Goal: Transaction & Acquisition: Purchase product/service

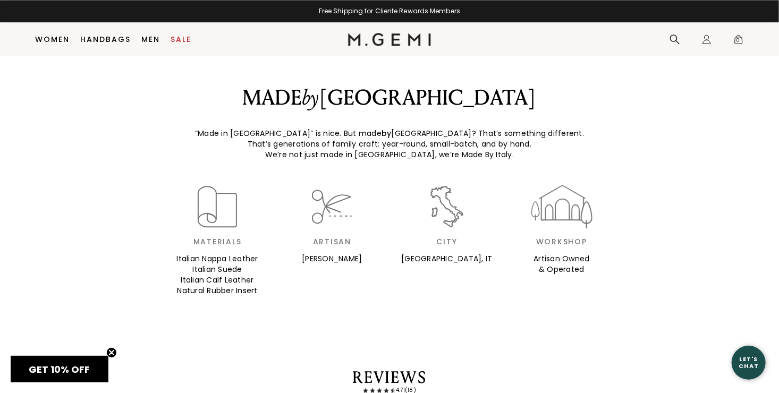
scroll to position [1280, 0]
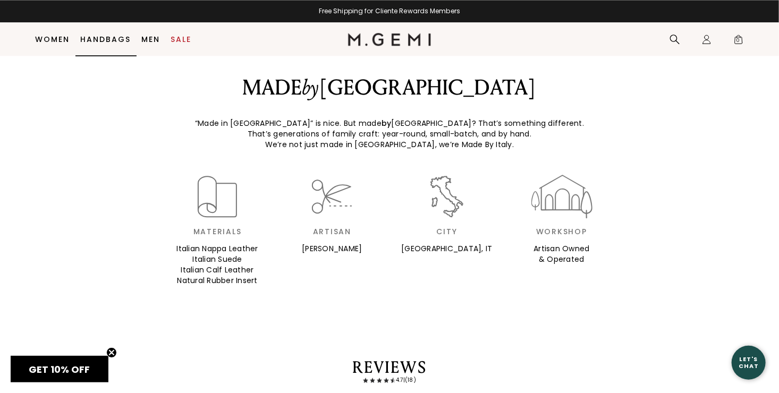
click at [105, 37] on link "Handbags" at bounding box center [106, 39] width 50 height 9
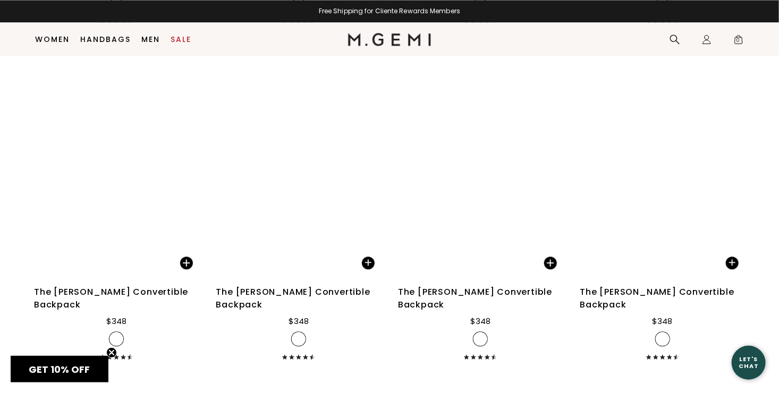
scroll to position [3037, 0]
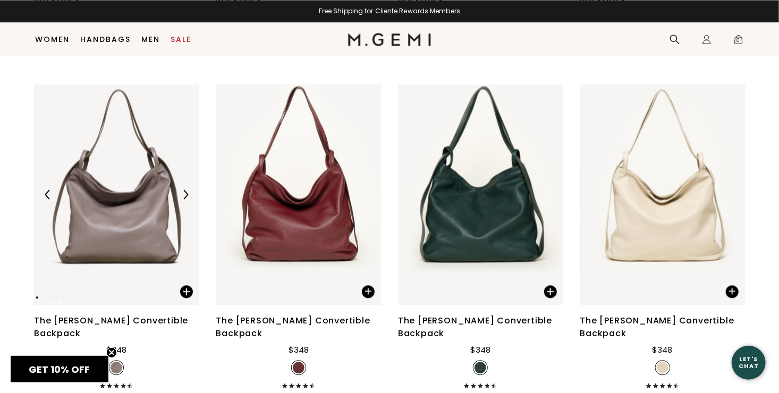
click at [135, 236] on img at bounding box center [116, 195] width 165 height 221
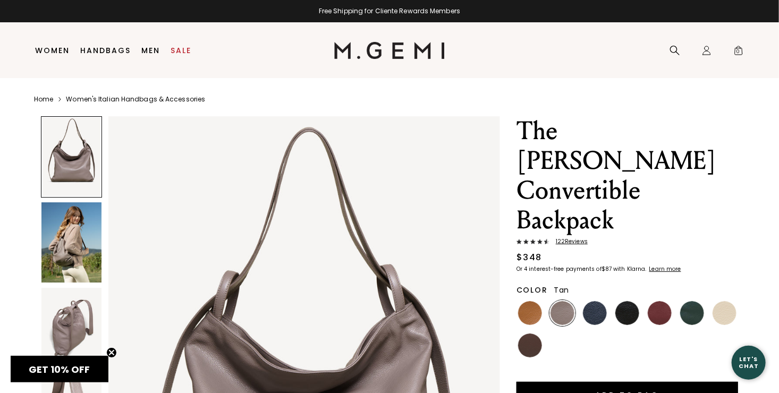
click at [532, 301] on img at bounding box center [530, 313] width 24 height 24
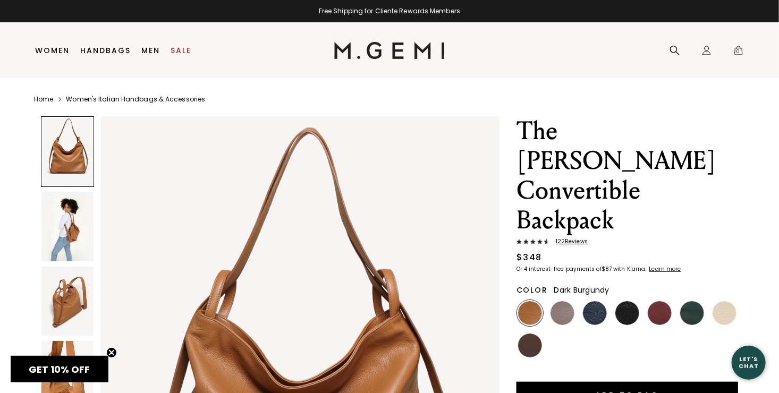
click at [655, 301] on img at bounding box center [660, 313] width 24 height 24
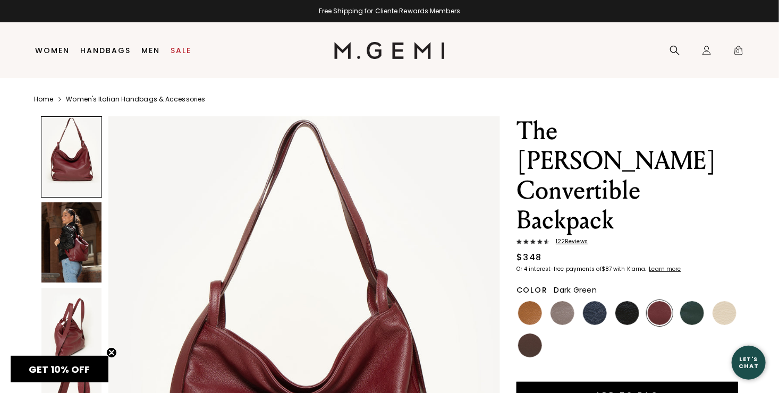
click at [695, 301] on img at bounding box center [692, 313] width 24 height 24
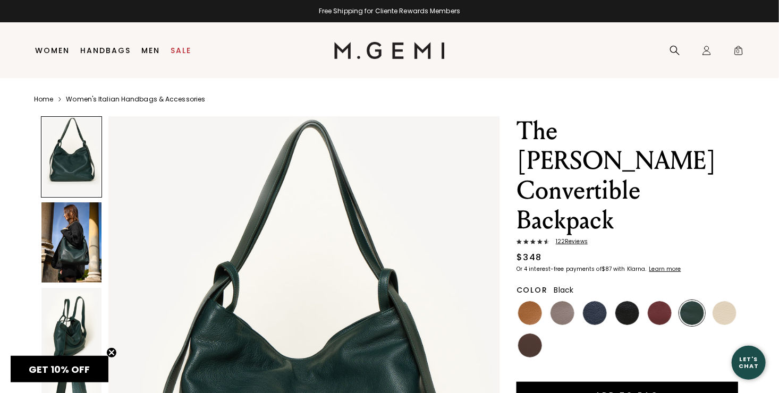
click at [626, 301] on img at bounding box center [627, 313] width 24 height 24
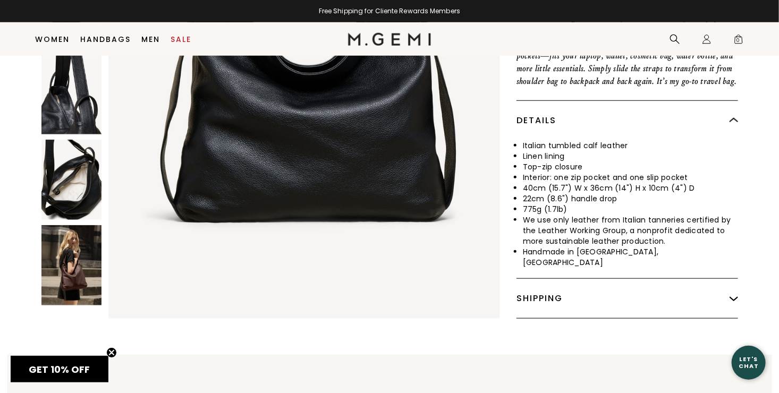
scroll to position [452, 0]
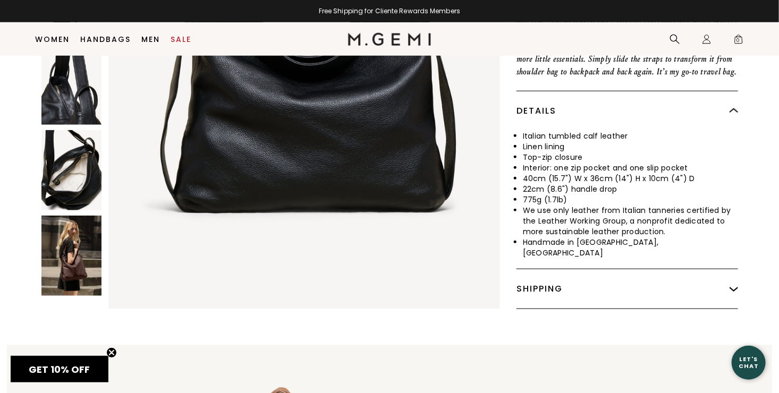
click at [79, 153] on img at bounding box center [71, 170] width 60 height 80
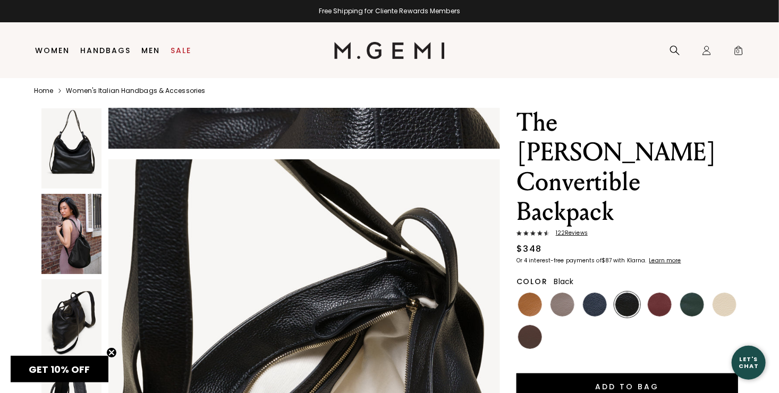
scroll to position [0, 0]
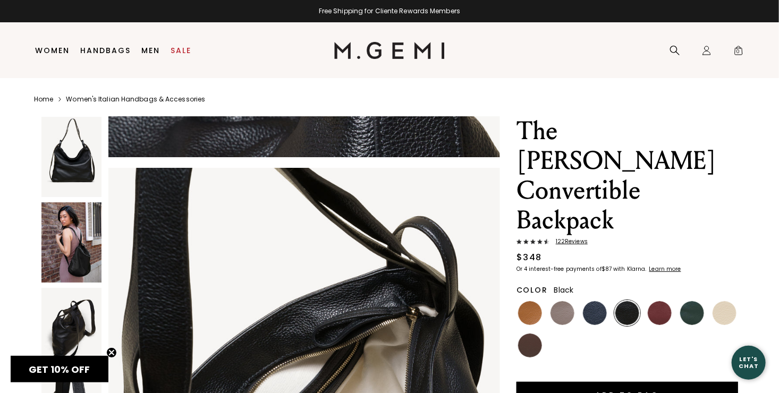
click at [567, 239] on span "122 Review s" at bounding box center [569, 242] width 38 height 6
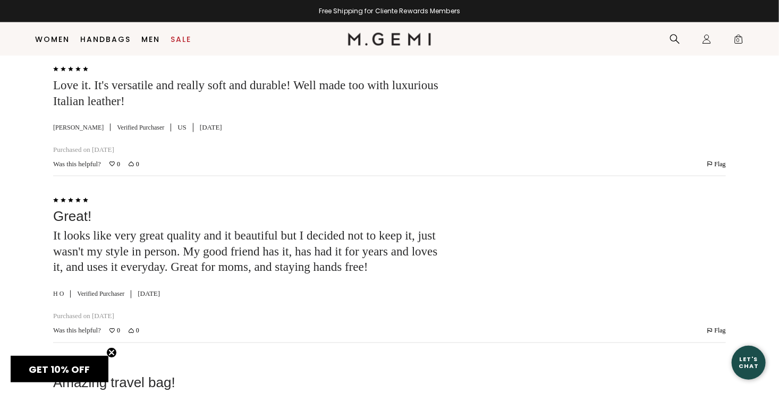
scroll to position [2725, 0]
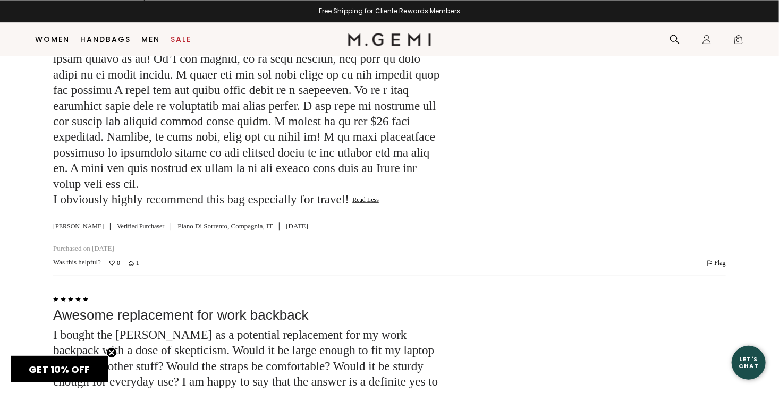
scroll to position [3136, 0]
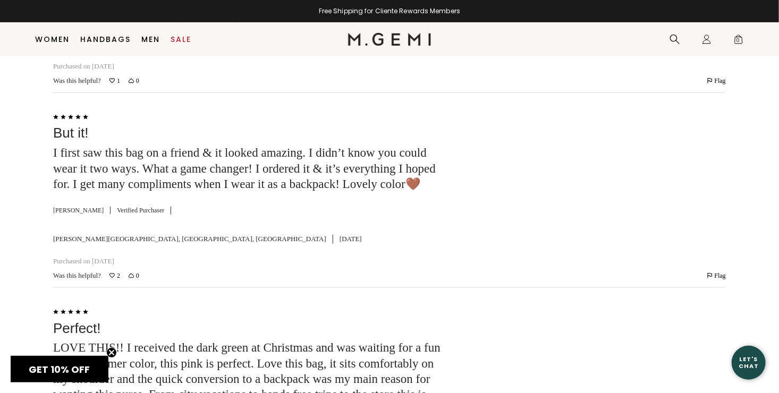
scroll to position [4007, 0]
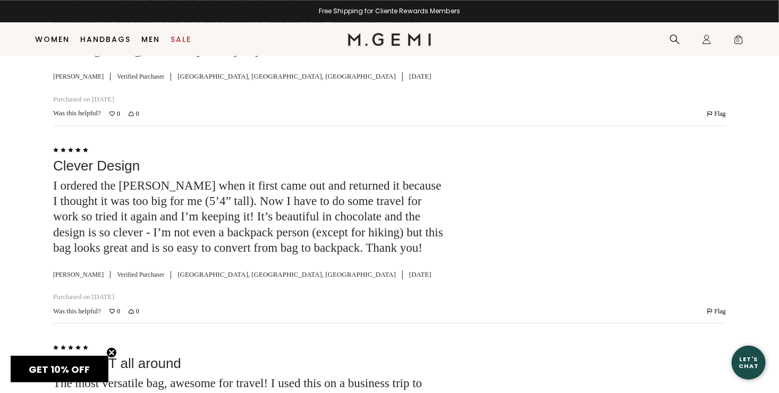
scroll to position [3390, 0]
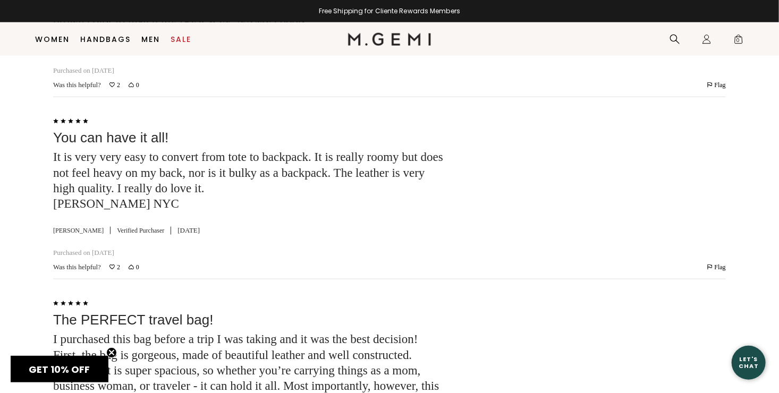
scroll to position [4396, 0]
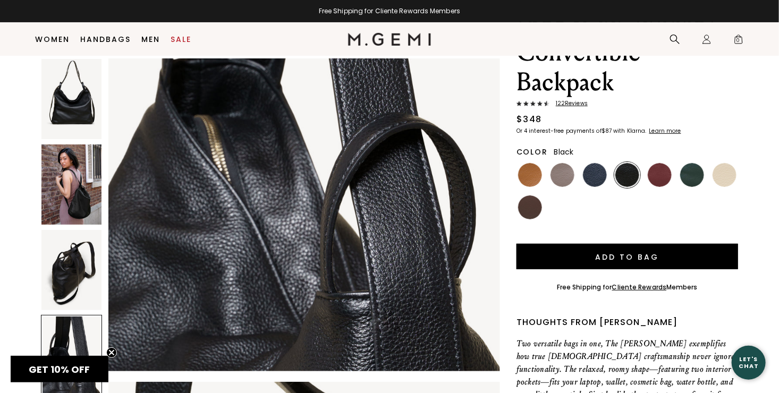
scroll to position [111, 0]
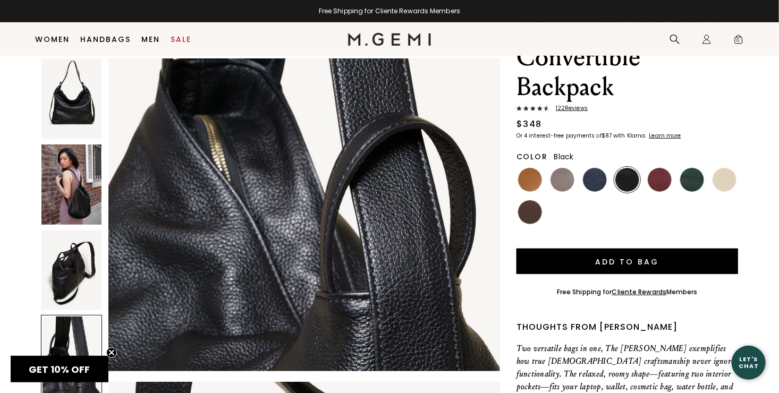
click at [567, 168] on img at bounding box center [563, 180] width 24 height 24
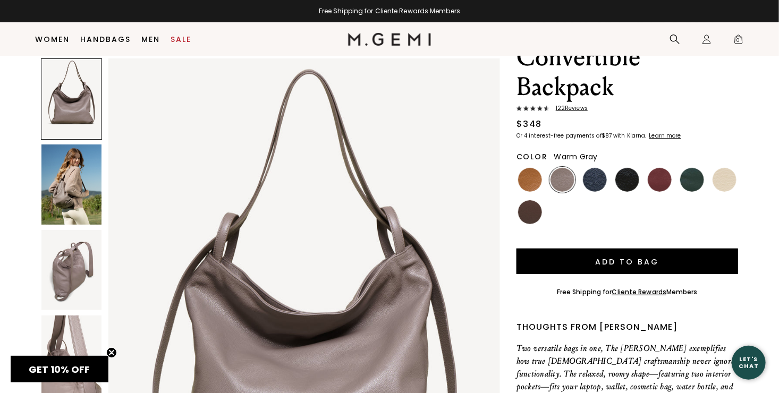
click at [81, 199] on img at bounding box center [71, 185] width 60 height 80
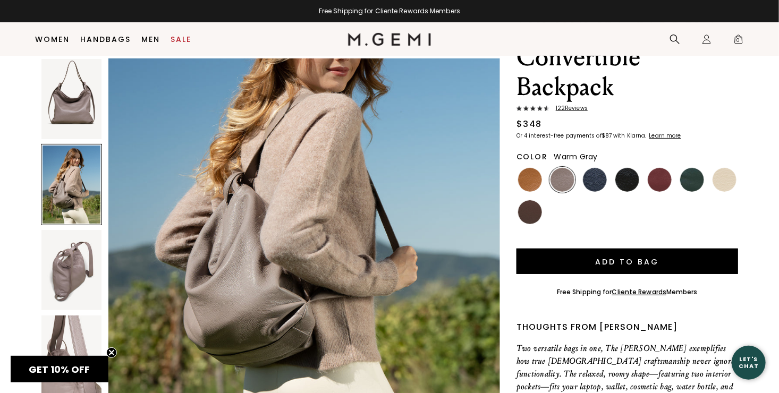
scroll to position [641, 0]
click at [87, 259] on img at bounding box center [71, 270] width 60 height 80
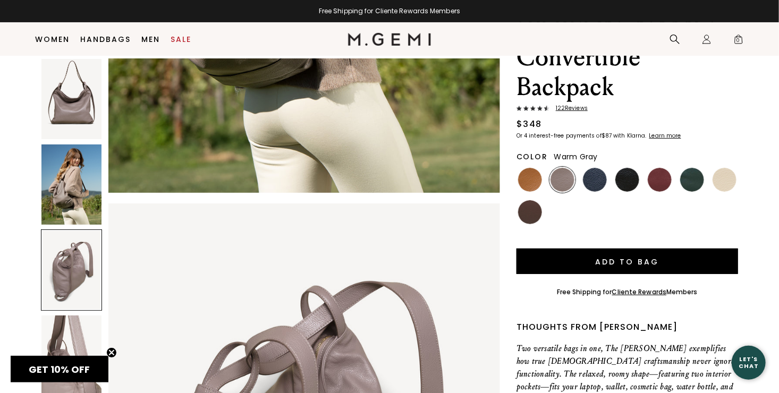
scroll to position [1044, 0]
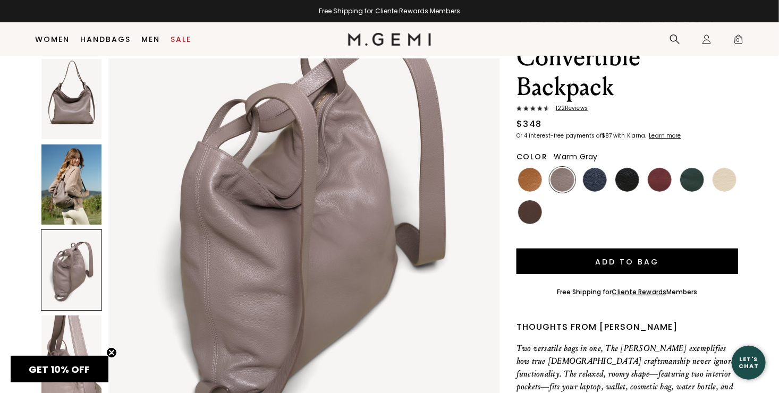
click at [72, 332] on img at bounding box center [71, 356] width 60 height 80
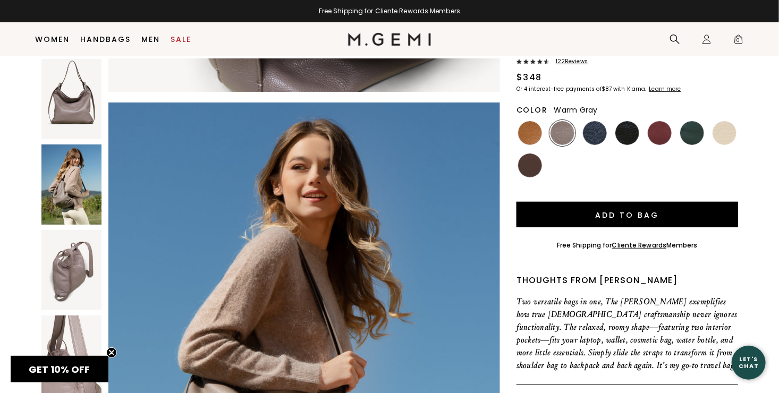
scroll to position [157, 0]
click at [564, 122] on img at bounding box center [563, 134] width 24 height 24
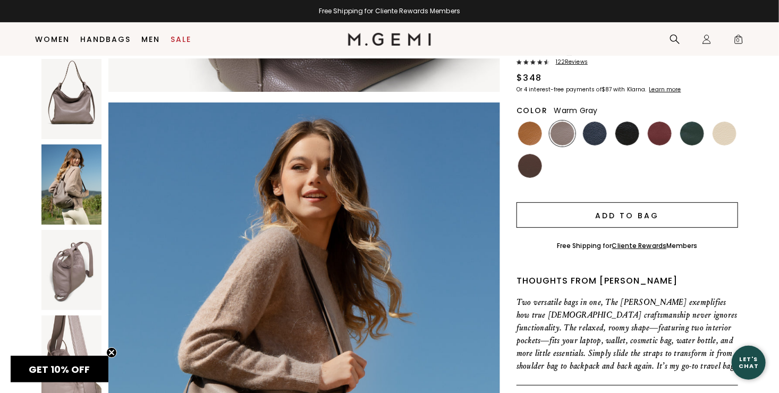
click at [631, 202] on button "Add to Bag" at bounding box center [628, 215] width 222 height 26
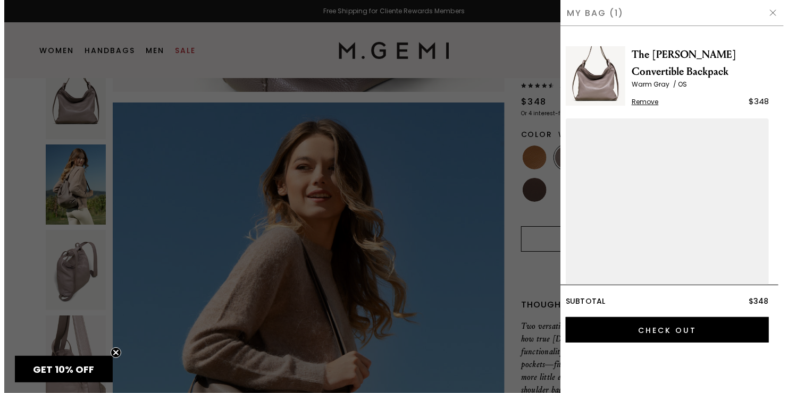
scroll to position [0, 0]
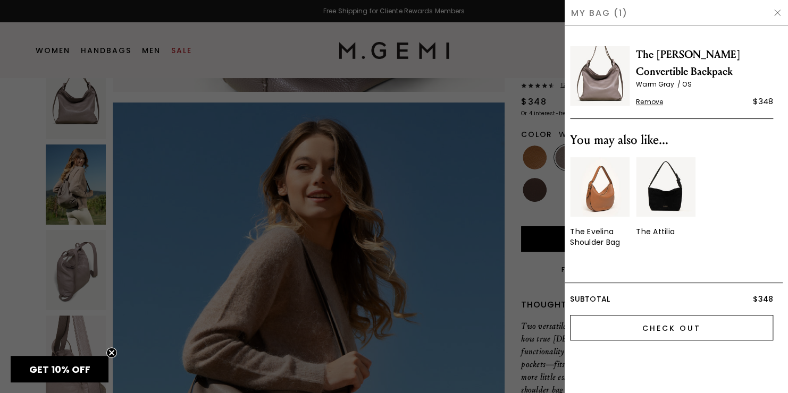
click at [688, 326] on input "Check Out" at bounding box center [671, 328] width 203 height 26
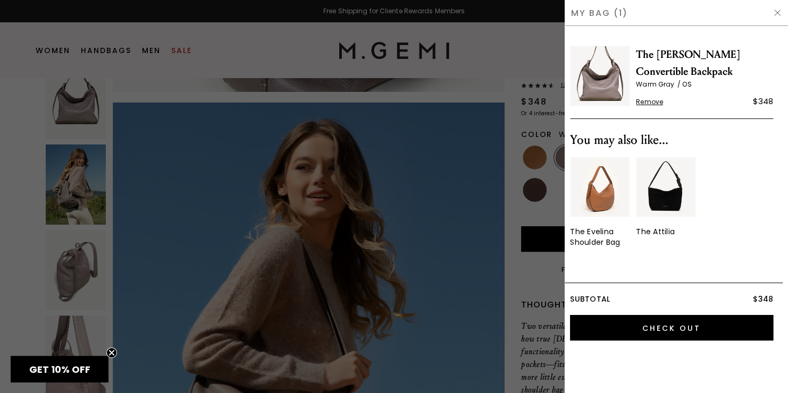
click at [779, 13] on img at bounding box center [777, 13] width 9 height 9
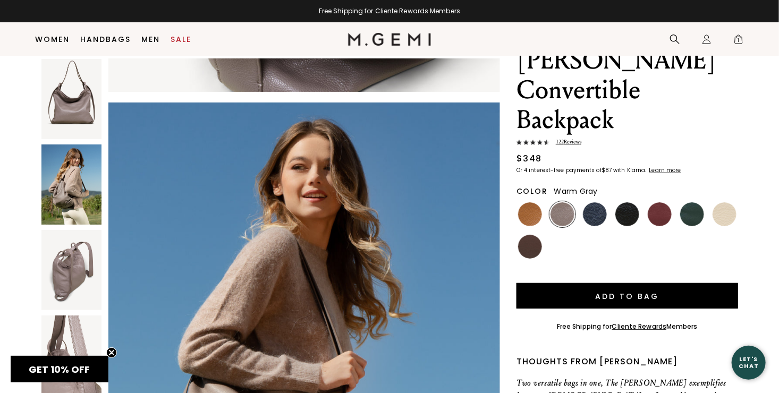
scroll to position [57, 0]
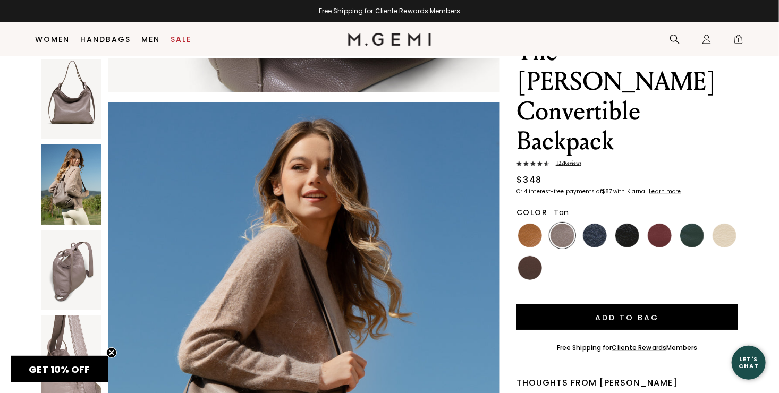
click at [527, 224] on img at bounding box center [530, 236] width 24 height 24
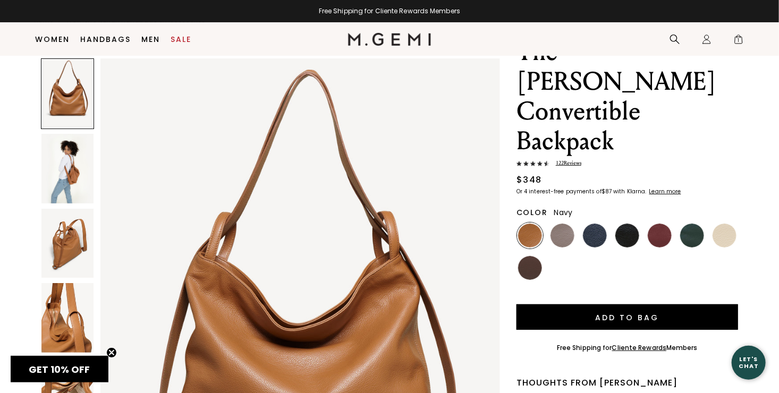
click at [593, 224] on img at bounding box center [595, 236] width 24 height 24
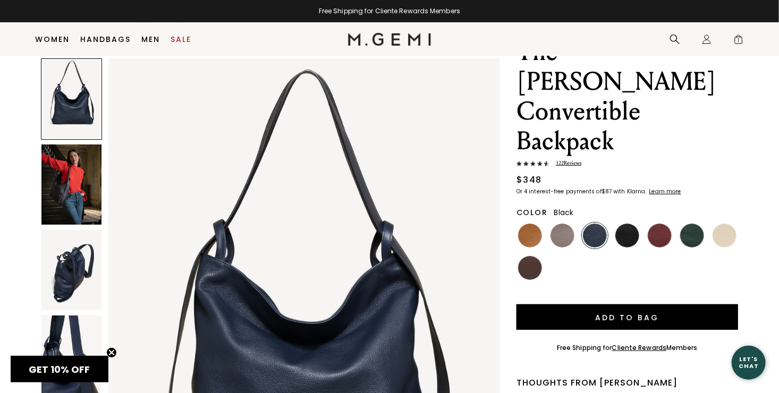
click at [623, 224] on img at bounding box center [627, 236] width 24 height 24
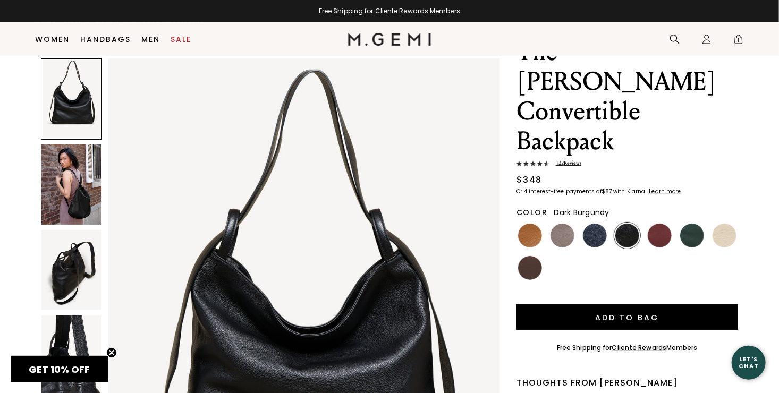
click at [657, 224] on img at bounding box center [660, 236] width 24 height 24
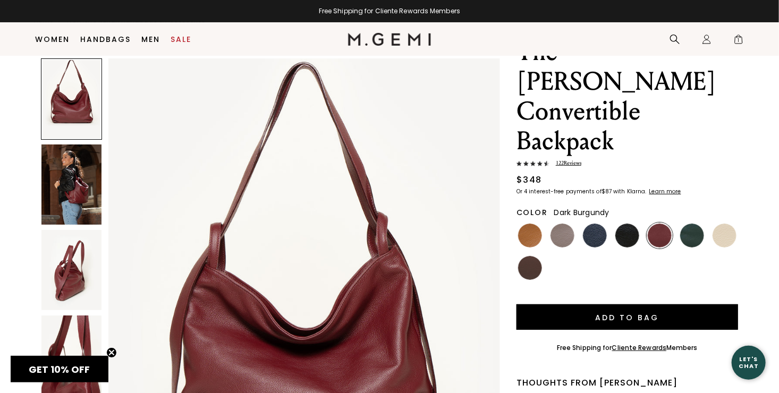
click at [69, 195] on img at bounding box center [71, 185] width 60 height 80
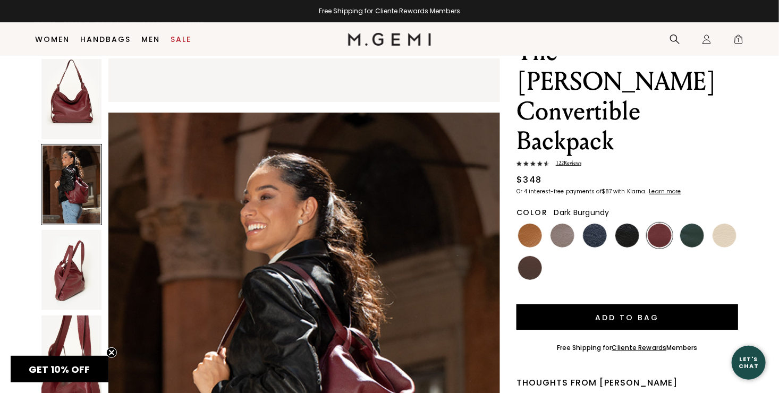
scroll to position [522, 0]
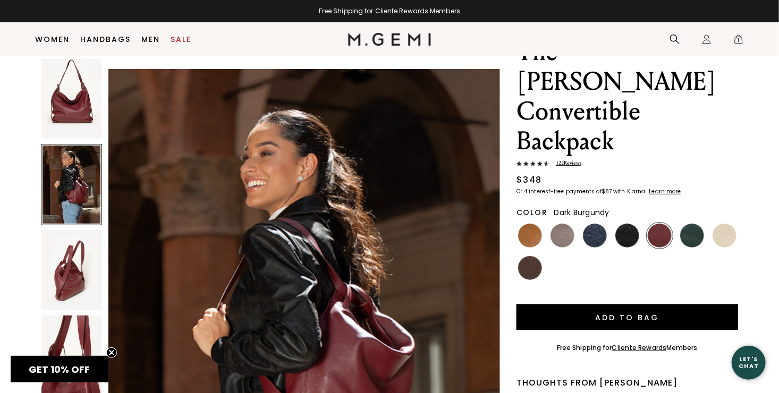
click at [70, 281] on img at bounding box center [71, 270] width 60 height 80
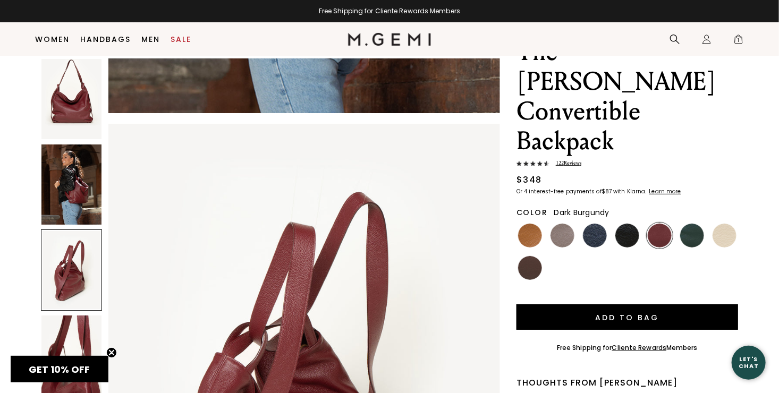
scroll to position [1044, 0]
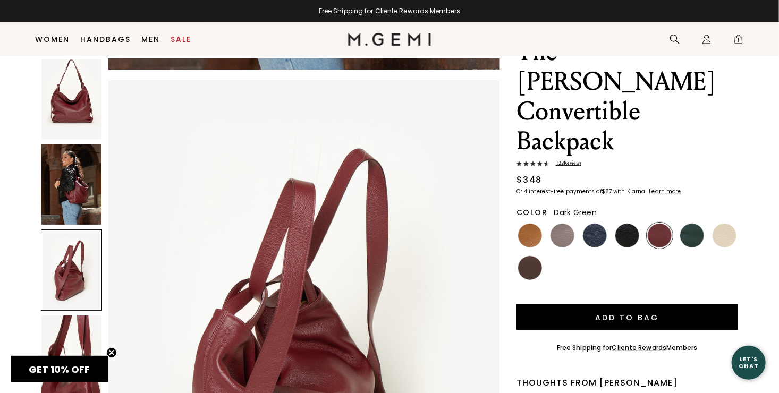
click at [690, 224] on img at bounding box center [692, 236] width 24 height 24
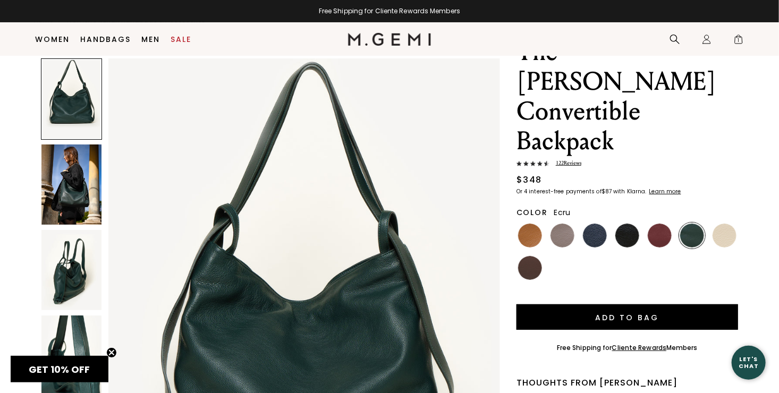
click at [720, 224] on img at bounding box center [725, 236] width 24 height 24
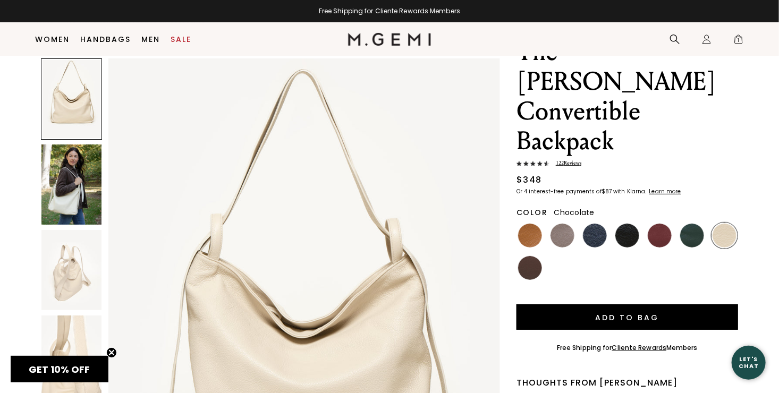
click at [528, 256] on img at bounding box center [530, 268] width 24 height 24
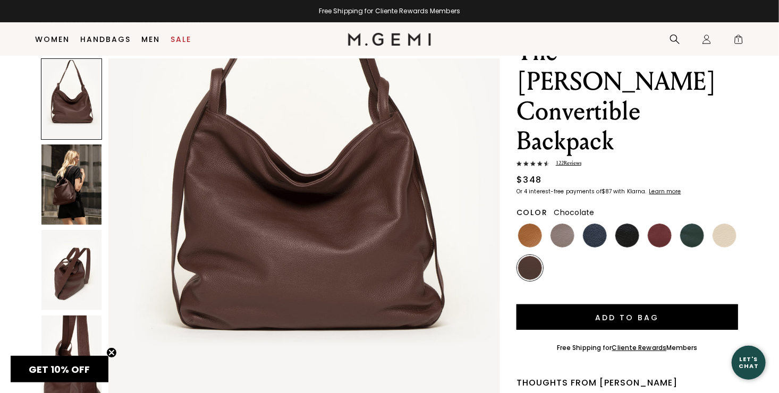
scroll to position [160, 0]
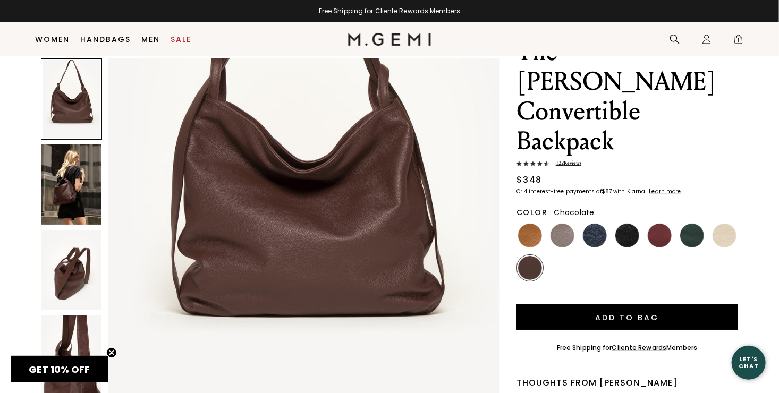
click at [73, 199] on img at bounding box center [71, 185] width 60 height 80
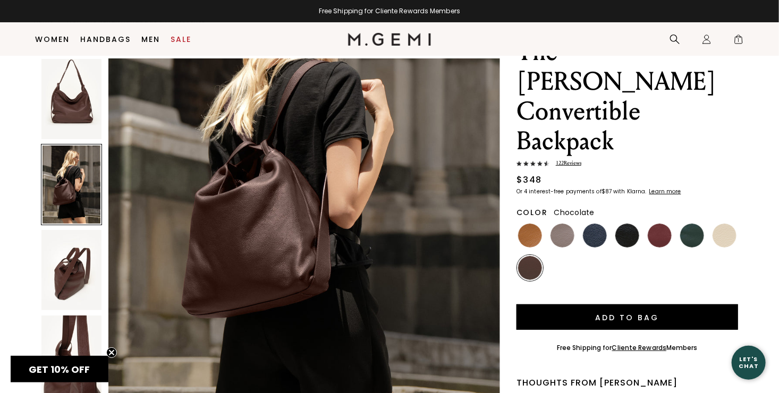
scroll to position [670, 0]
click at [531, 224] on img at bounding box center [530, 236] width 24 height 24
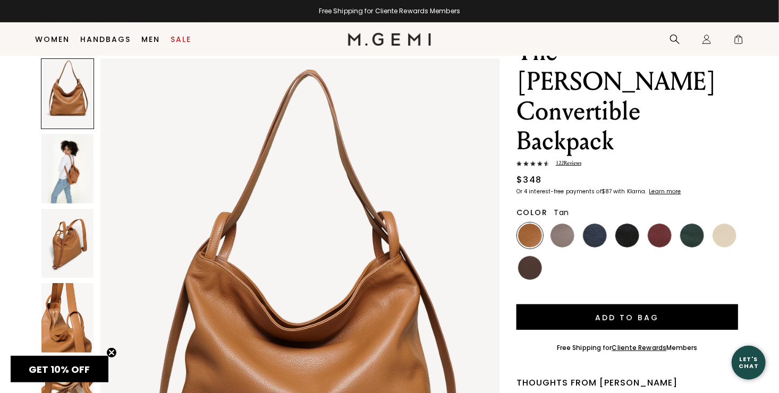
click at [76, 171] on img at bounding box center [67, 169] width 52 height 70
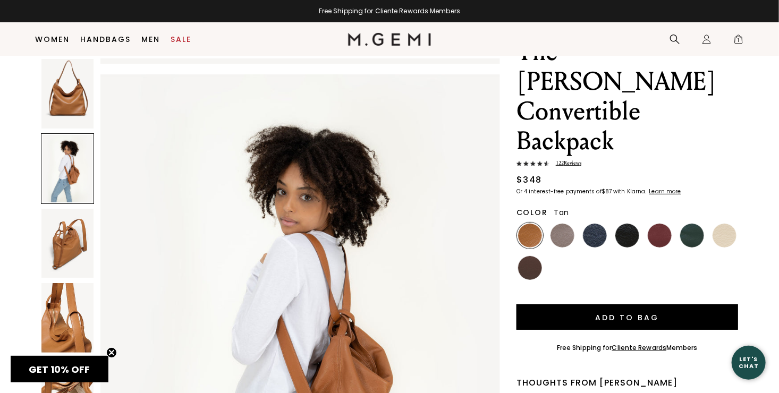
scroll to position [533, 0]
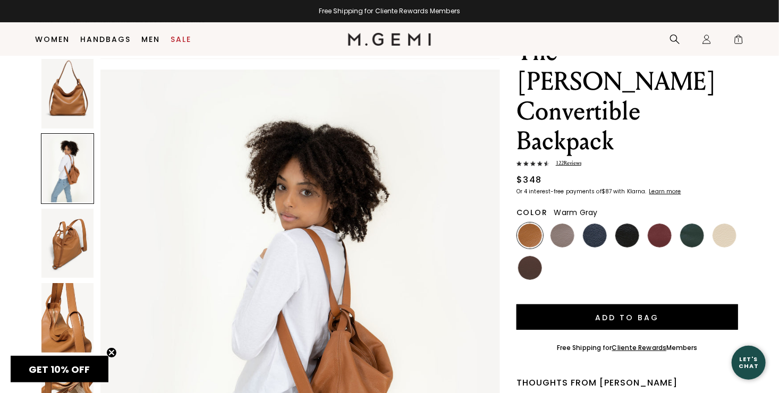
click at [568, 224] on img at bounding box center [563, 236] width 24 height 24
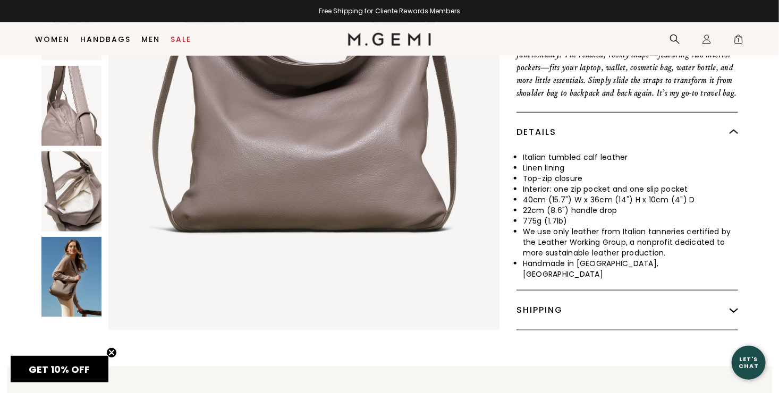
scroll to position [453, 0]
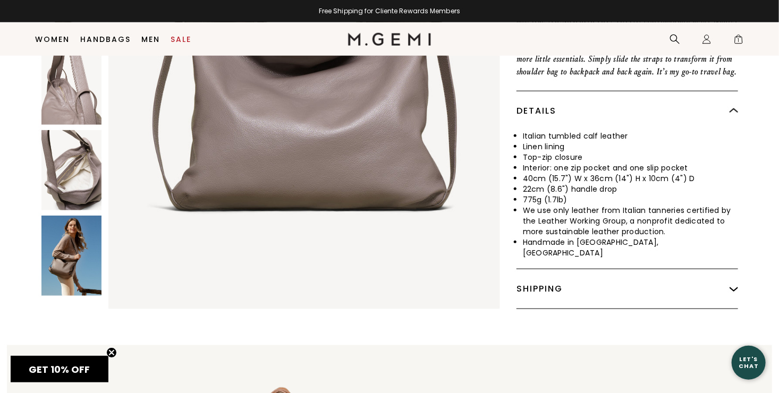
click at [733, 285] on img at bounding box center [734, 289] width 9 height 9
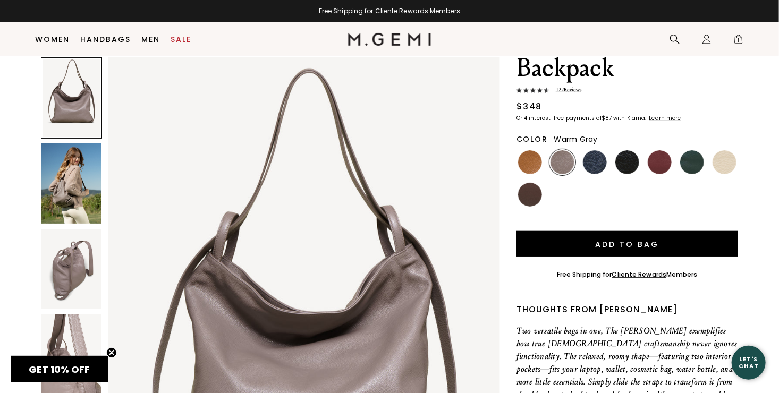
scroll to position [120, 0]
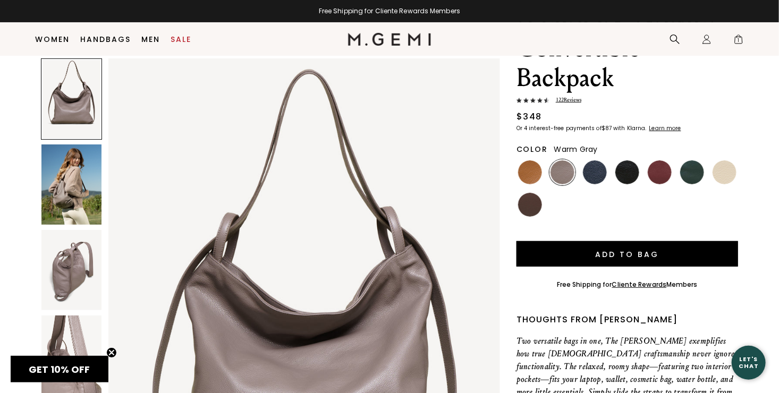
click at [74, 190] on img at bounding box center [71, 185] width 60 height 80
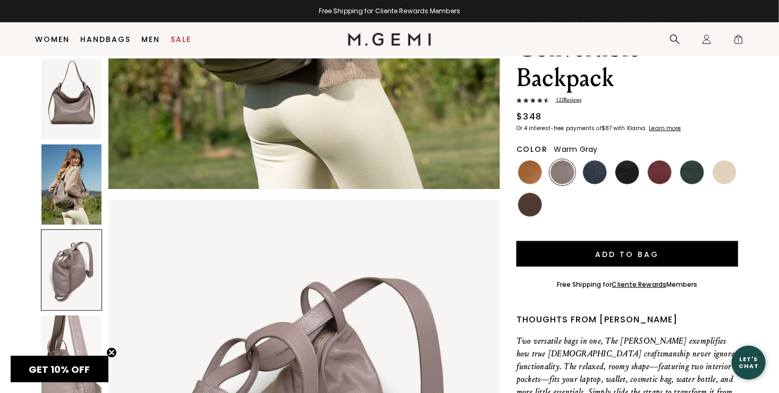
scroll to position [925, 0]
click at [79, 274] on div at bounding box center [71, 270] width 61 height 81
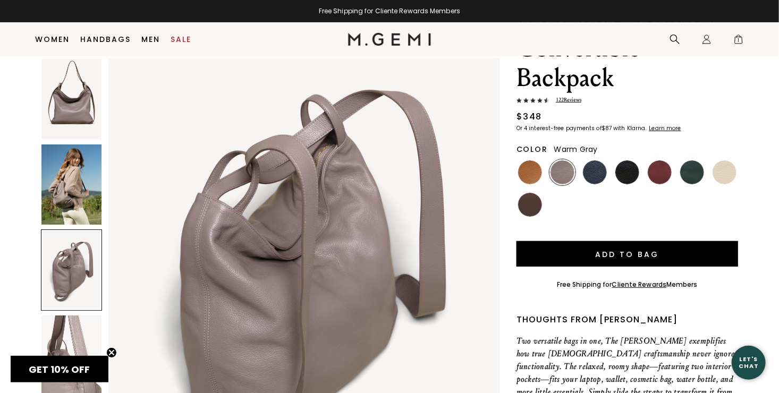
click at [79, 327] on img at bounding box center [71, 356] width 60 height 80
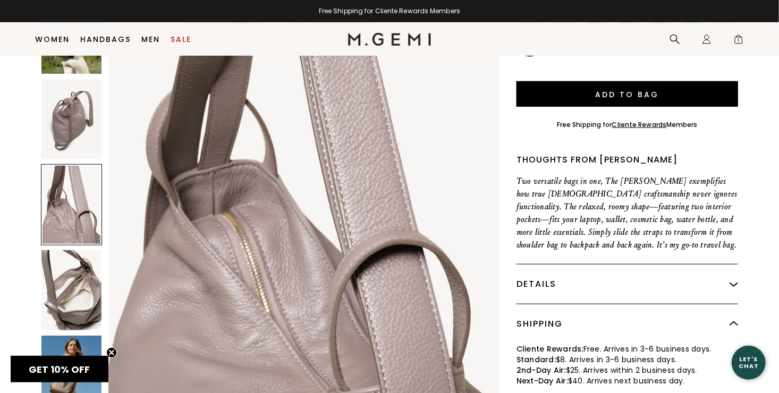
scroll to position [281, 0]
click at [82, 281] on img at bounding box center [71, 290] width 60 height 80
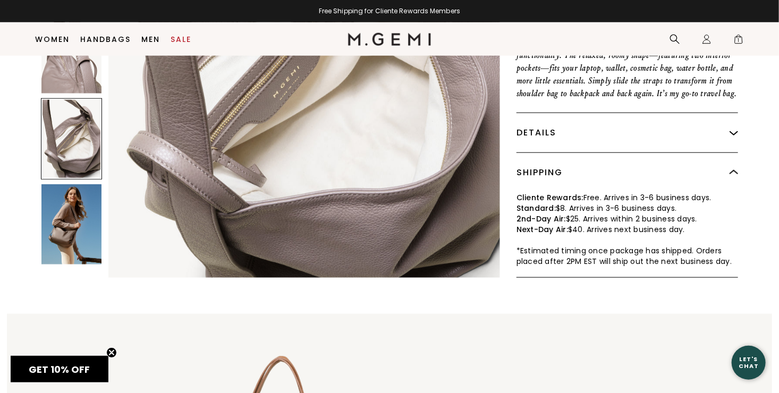
scroll to position [446, 0]
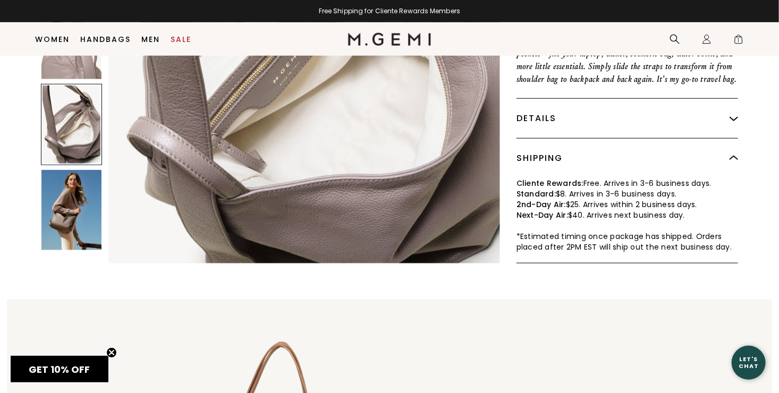
click at [85, 210] on img at bounding box center [71, 210] width 60 height 80
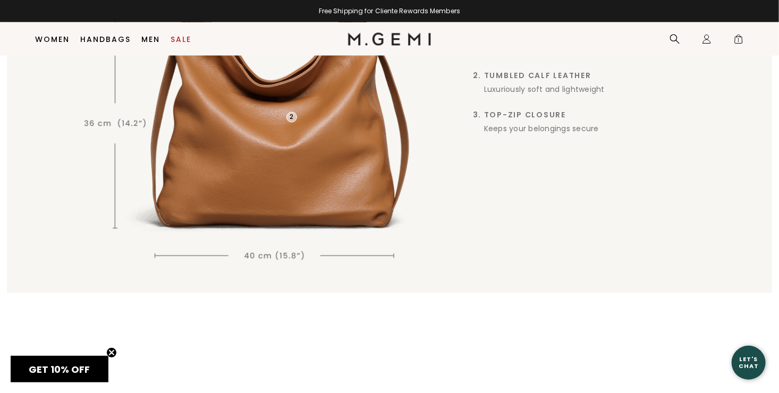
scroll to position [938, 0]
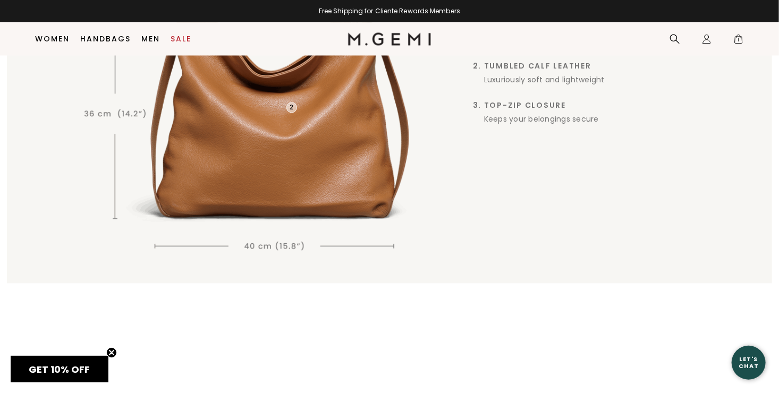
click at [538, 223] on div "1 2 3 Details Matter 2-in-1 Silhouette Carry as a shoulder bag or backpack (jus…" at bounding box center [389, 46] width 765 height 476
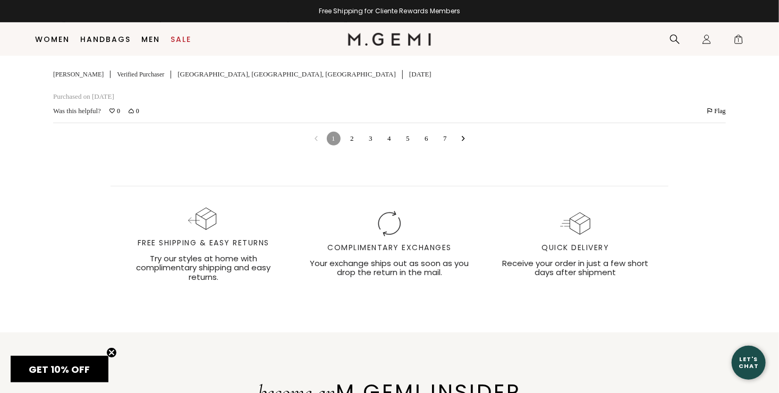
scroll to position [4072, 0]
click at [390, 147] on link "4" at bounding box center [390, 140] width 14 height 14
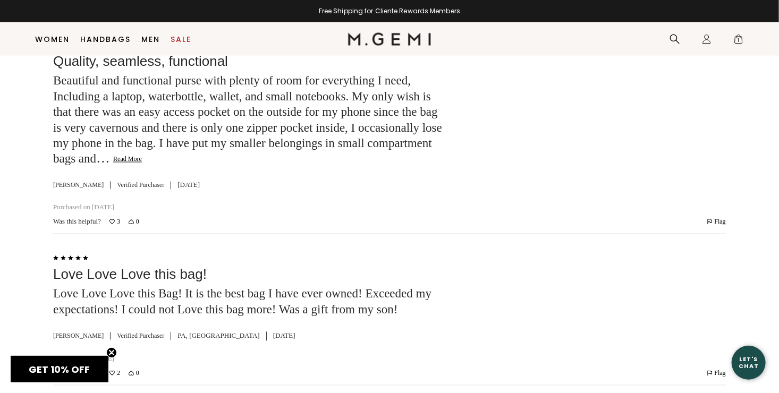
scroll to position [2772, 0]
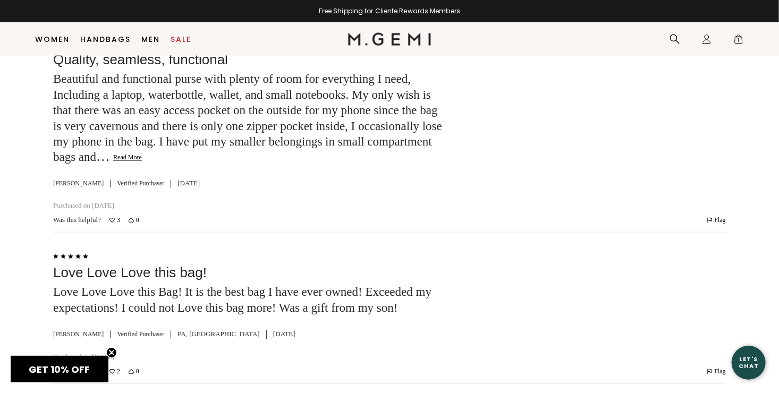
click at [142, 163] on button "Read More" at bounding box center [127, 158] width 29 height 9
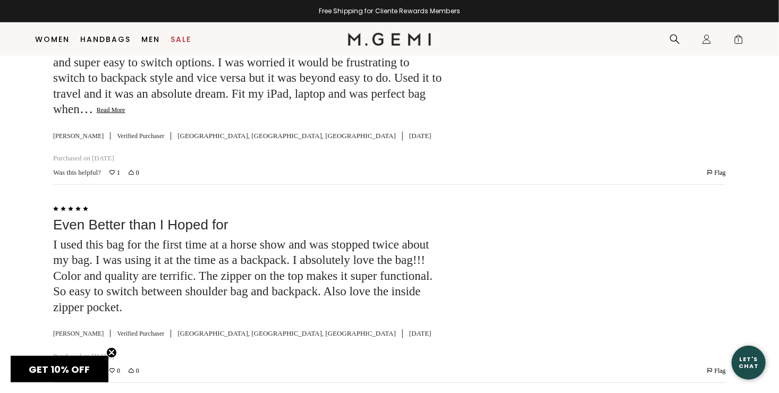
scroll to position [4179, 0]
click at [125, 113] on button "Read More" at bounding box center [111, 109] width 29 height 9
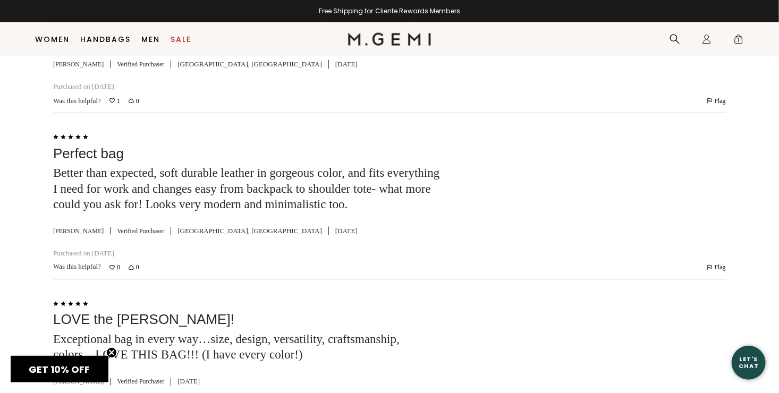
scroll to position [4616, 0]
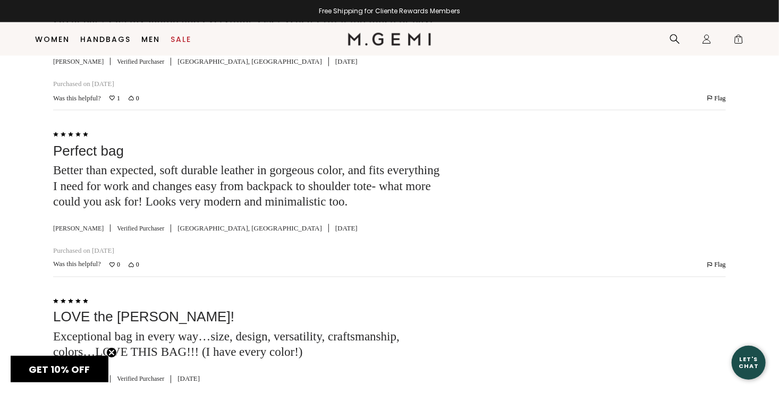
click at [465, 255] on div "Rated 5 out of 5 Perfect bag Better than expected, soft durable leather in gorg…" at bounding box center [389, 194] width 673 height 132
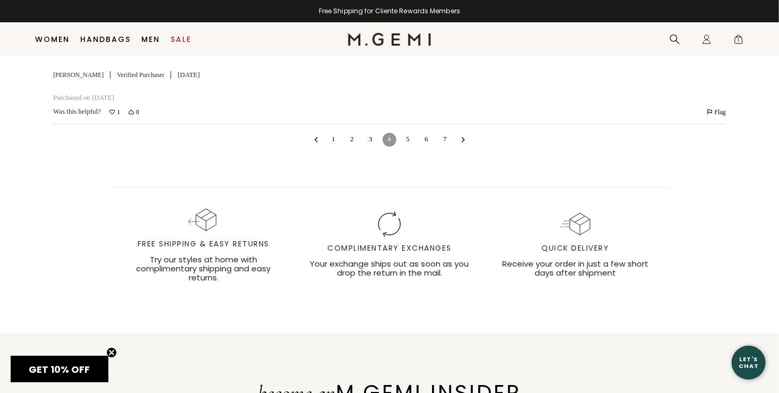
scroll to position [5805, 0]
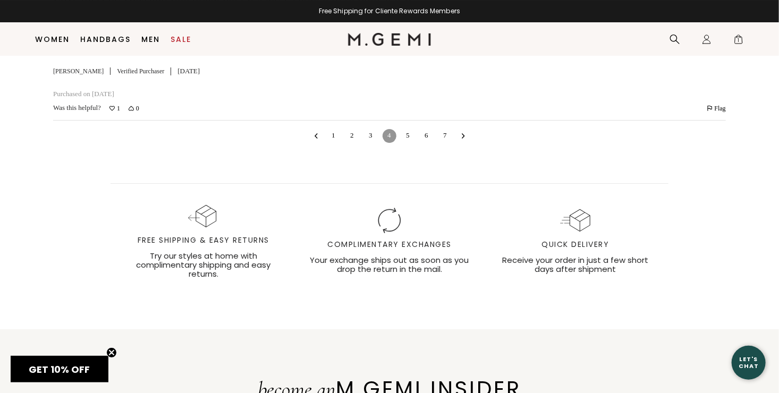
click at [413, 143] on link "5" at bounding box center [408, 136] width 14 height 14
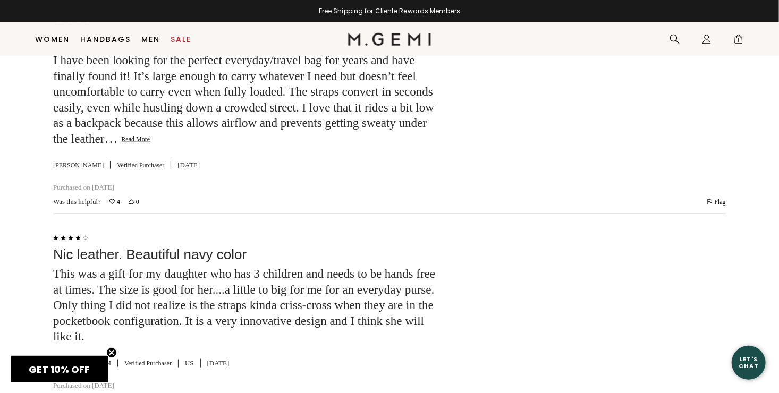
scroll to position [2379, 0]
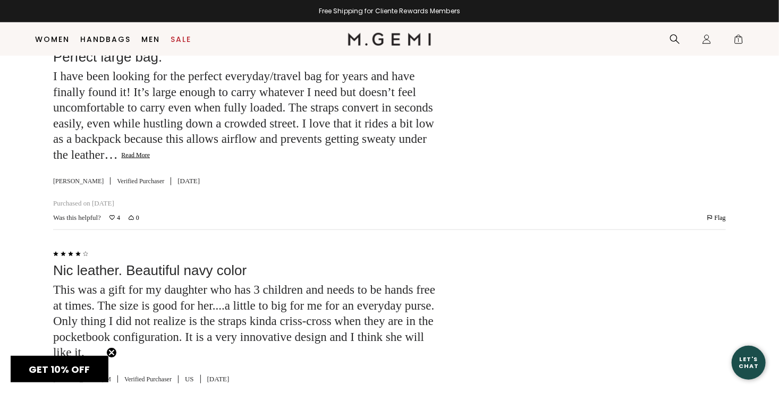
click at [150, 160] on button "Read More" at bounding box center [135, 155] width 29 height 9
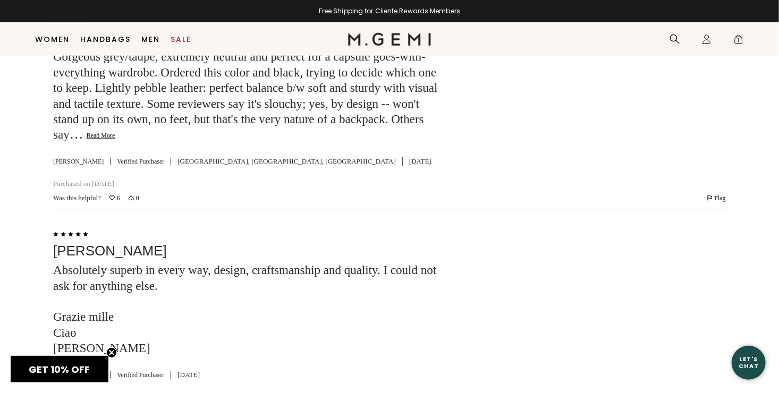
scroll to position [4345, 0]
click at [115, 140] on button "Read More" at bounding box center [101, 135] width 29 height 9
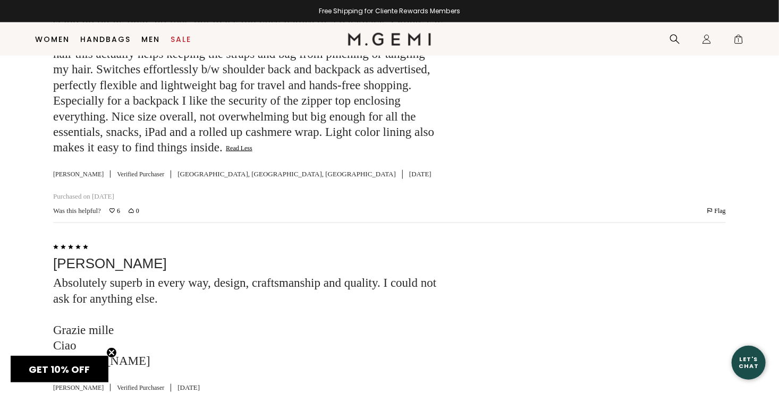
scroll to position [4442, 0]
click at [444, 215] on div "Was this helpful? 6 0 Flag Review by Susan B has been flagged Flag" at bounding box center [389, 210] width 673 height 11
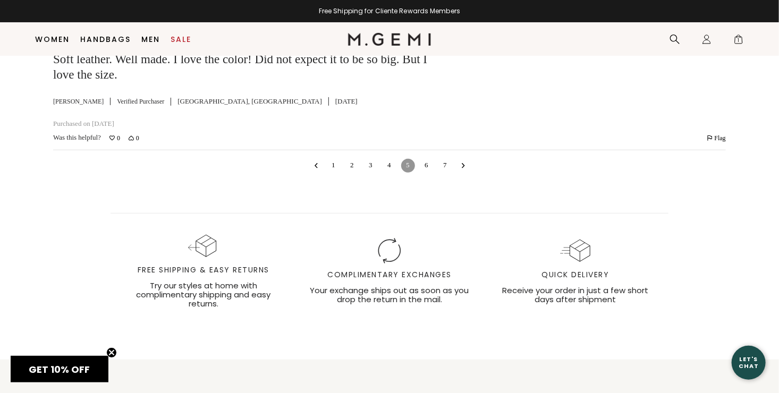
scroll to position [5948, 0]
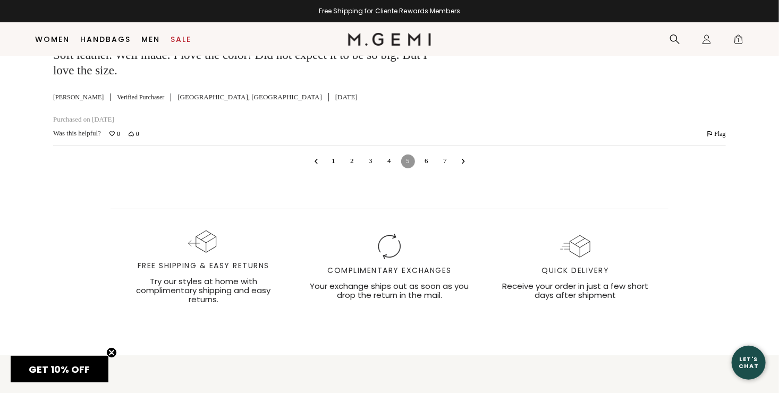
click at [433, 168] on link "6" at bounding box center [427, 162] width 14 height 14
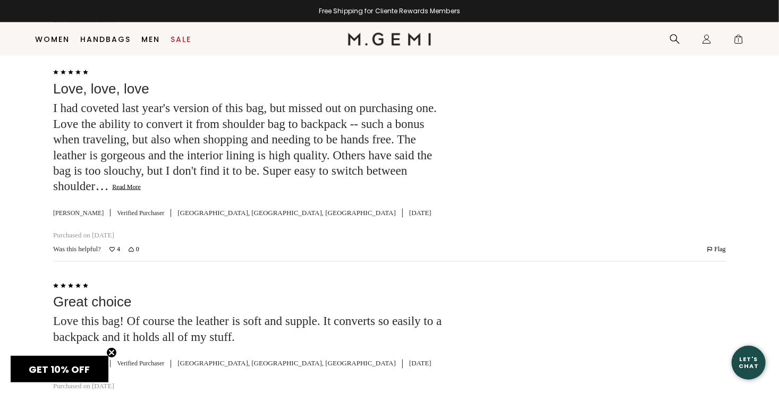
scroll to position [4624, 0]
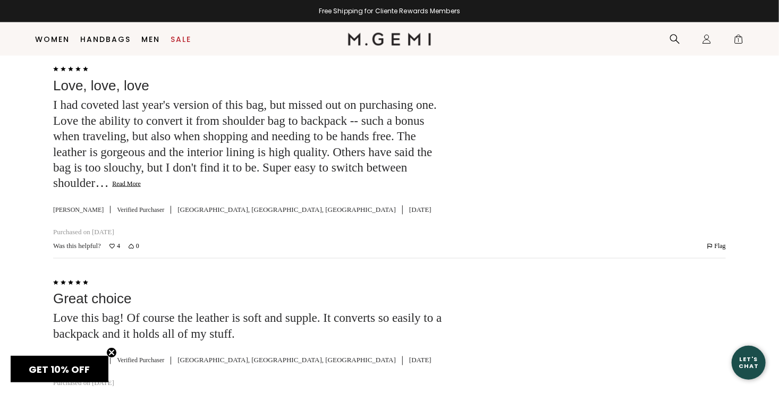
click at [141, 189] on button "Read More" at bounding box center [126, 184] width 29 height 9
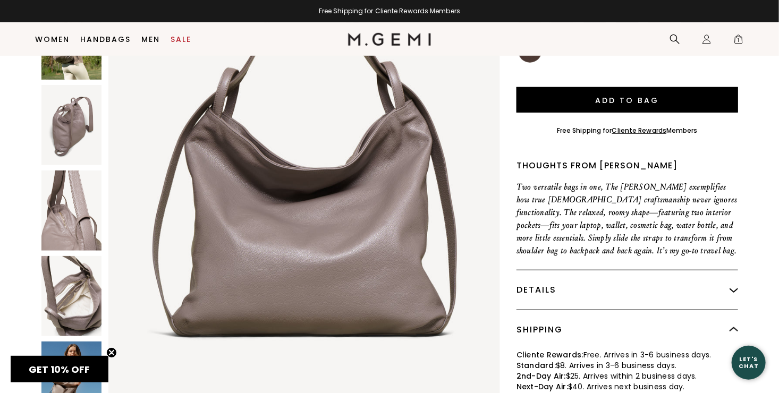
scroll to position [317, 0]
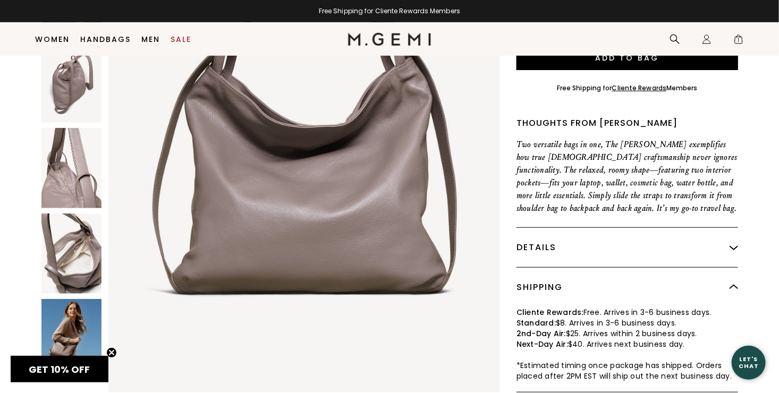
click at [733, 243] on img at bounding box center [734, 247] width 9 height 9
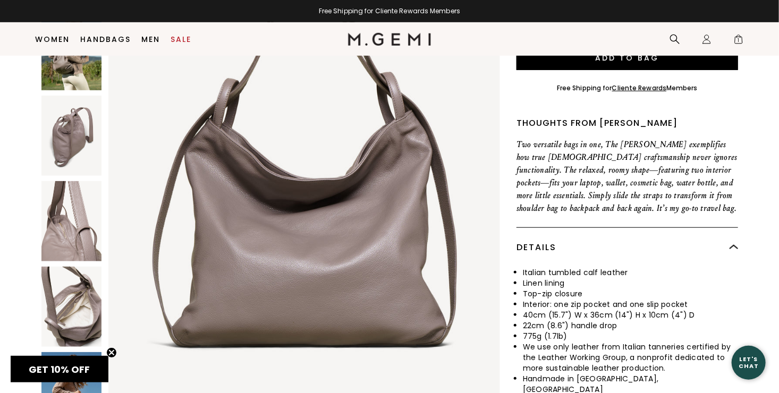
click at [733, 243] on img at bounding box center [734, 247] width 9 height 9
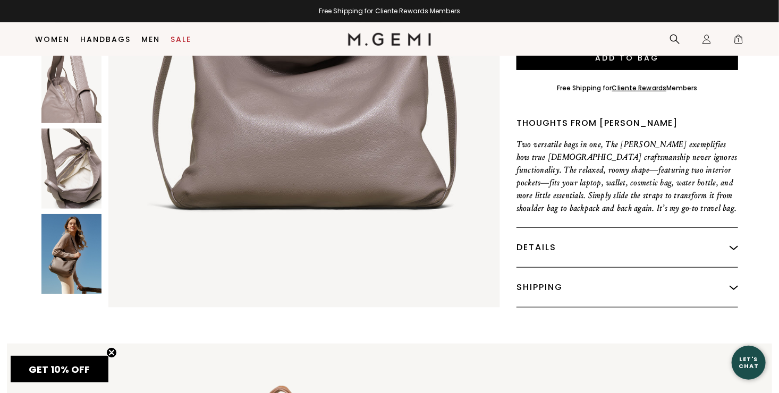
click at [733, 243] on img at bounding box center [734, 247] width 9 height 9
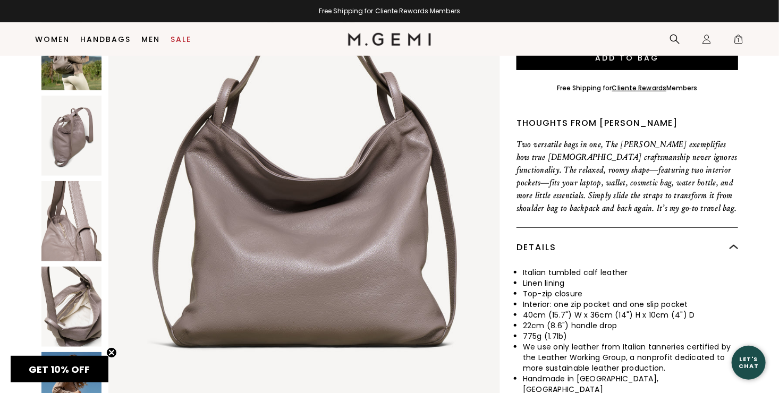
click at [733, 243] on img at bounding box center [734, 247] width 9 height 9
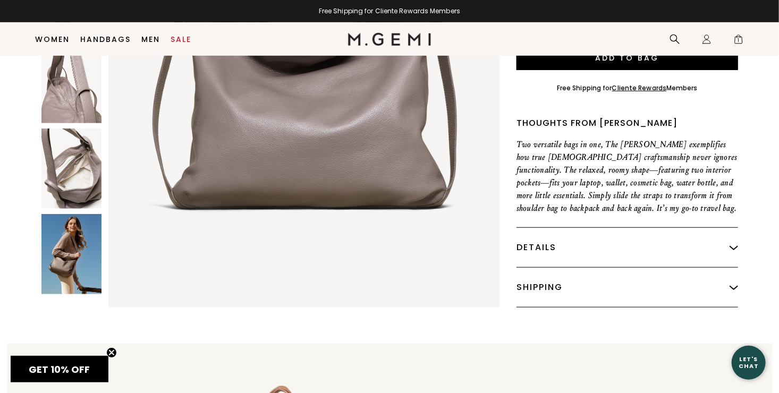
click at [733, 243] on img at bounding box center [734, 247] width 9 height 9
